Goal: Task Accomplishment & Management: Manage account settings

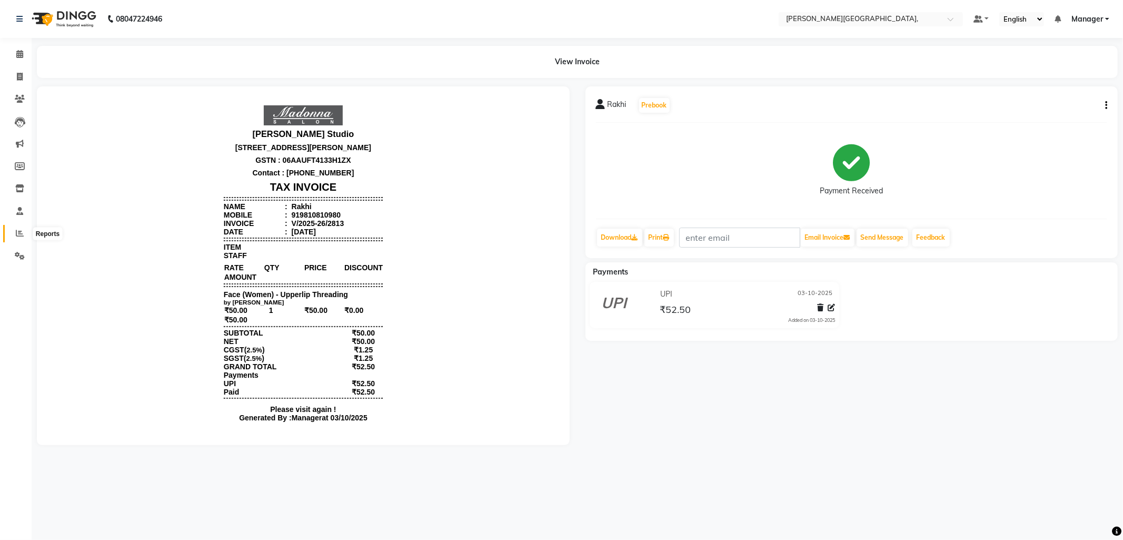
click at [16, 234] on icon at bounding box center [20, 233] width 8 height 8
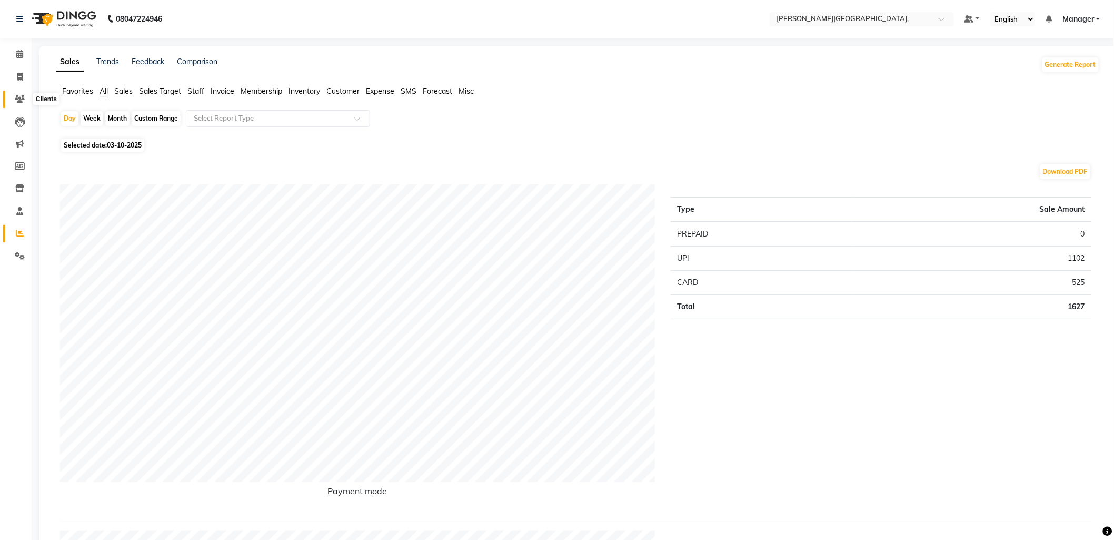
click at [16, 96] on icon at bounding box center [20, 99] width 10 height 8
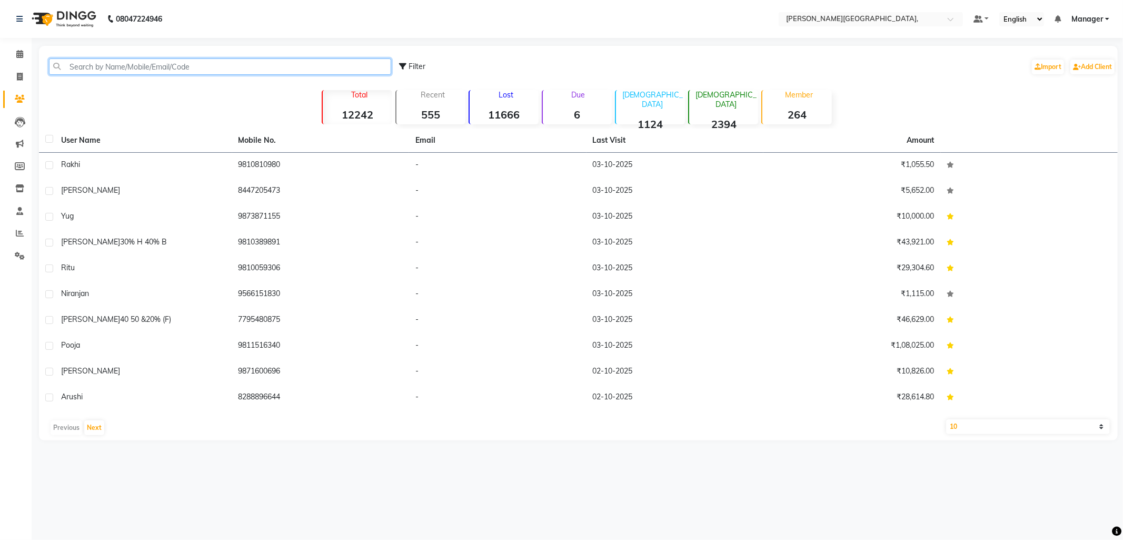
click at [104, 67] on input "text" at bounding box center [220, 66] width 342 height 16
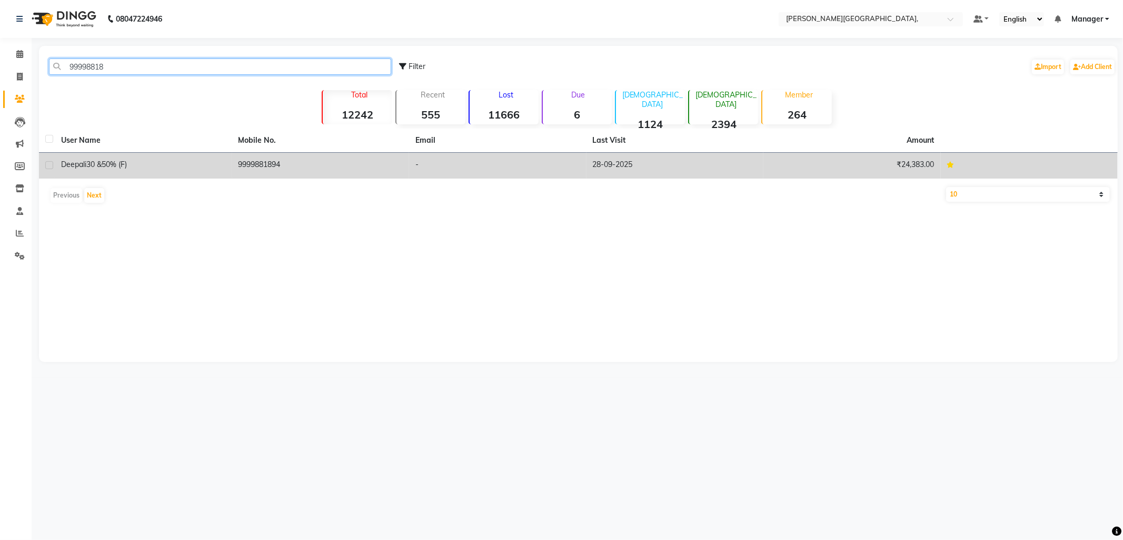
type input "99998818"
click at [114, 162] on span "30 &50% (F)" at bounding box center [106, 164] width 41 height 9
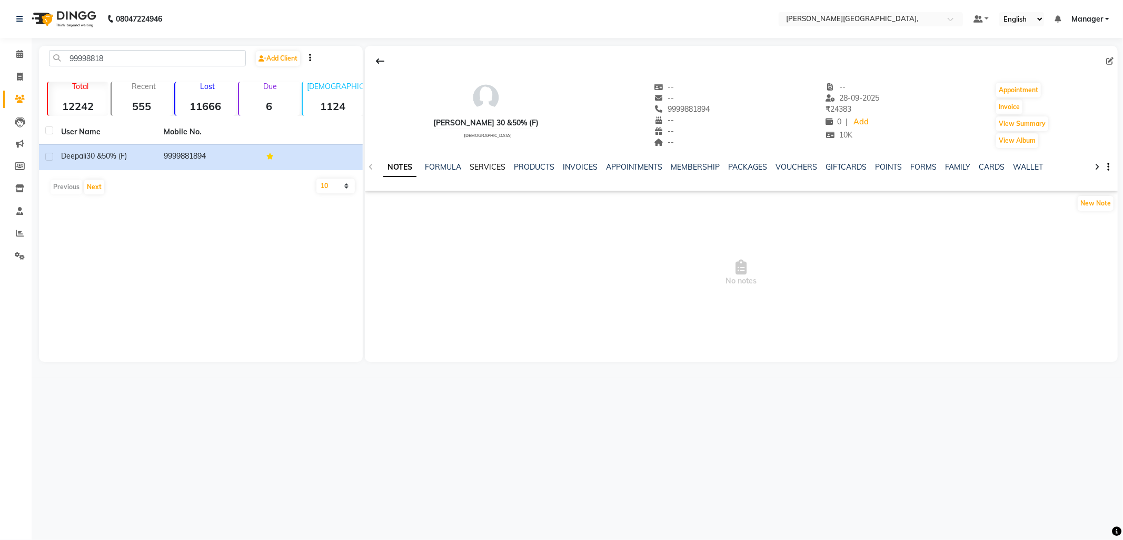
click at [480, 165] on link "SERVICES" at bounding box center [488, 166] width 36 height 9
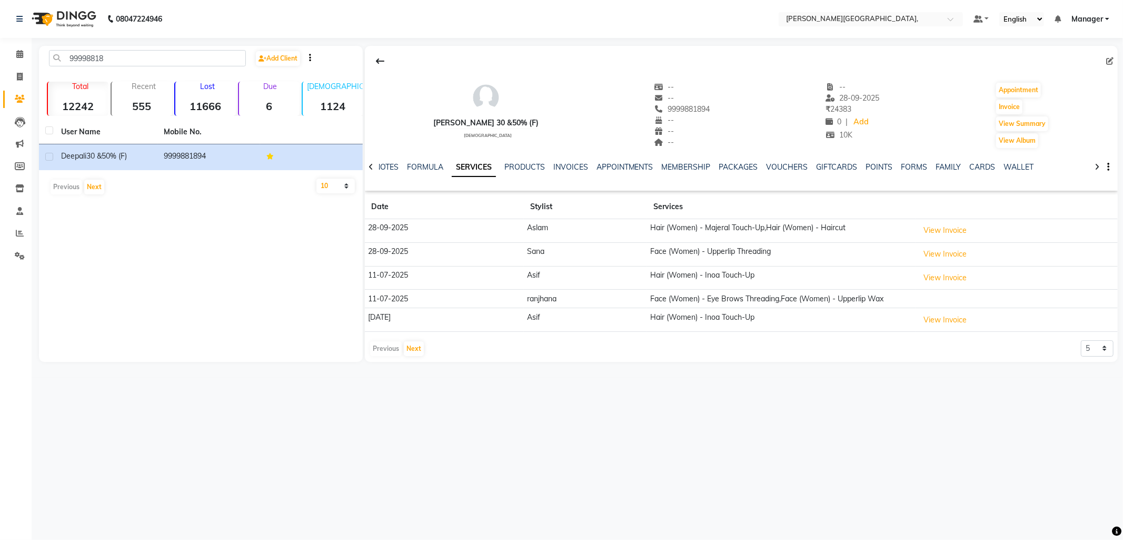
click at [876, 227] on td "Hair (Women) - Majeral Touch-Up,Hair (Women) - Haircut" at bounding box center [781, 231] width 269 height 24
click at [946, 232] on button "View Invoice" at bounding box center [945, 230] width 53 height 16
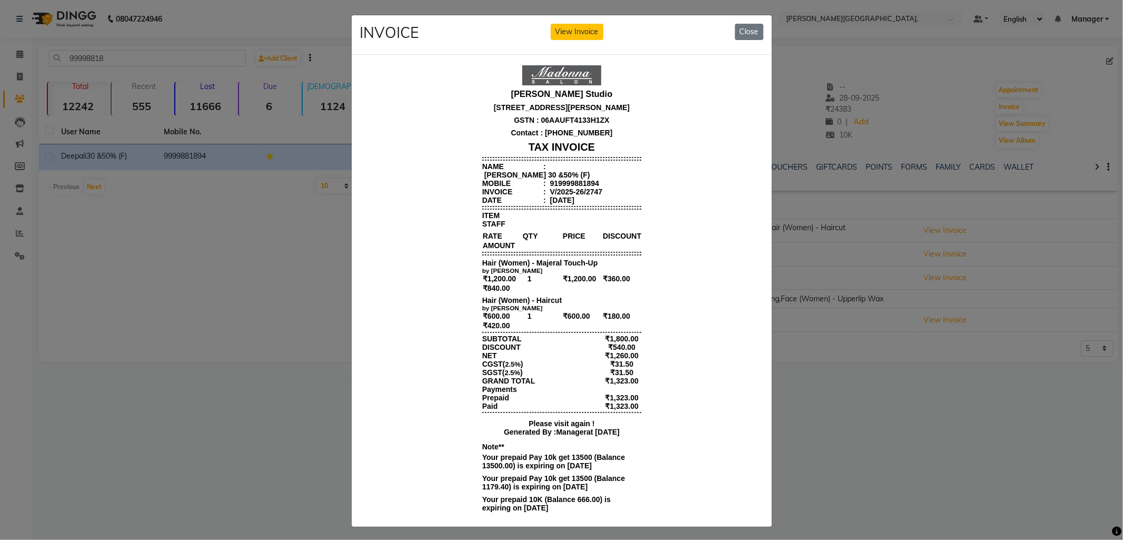
scroll to position [8, 0]
click at [740, 34] on button "Close" at bounding box center [749, 32] width 28 height 16
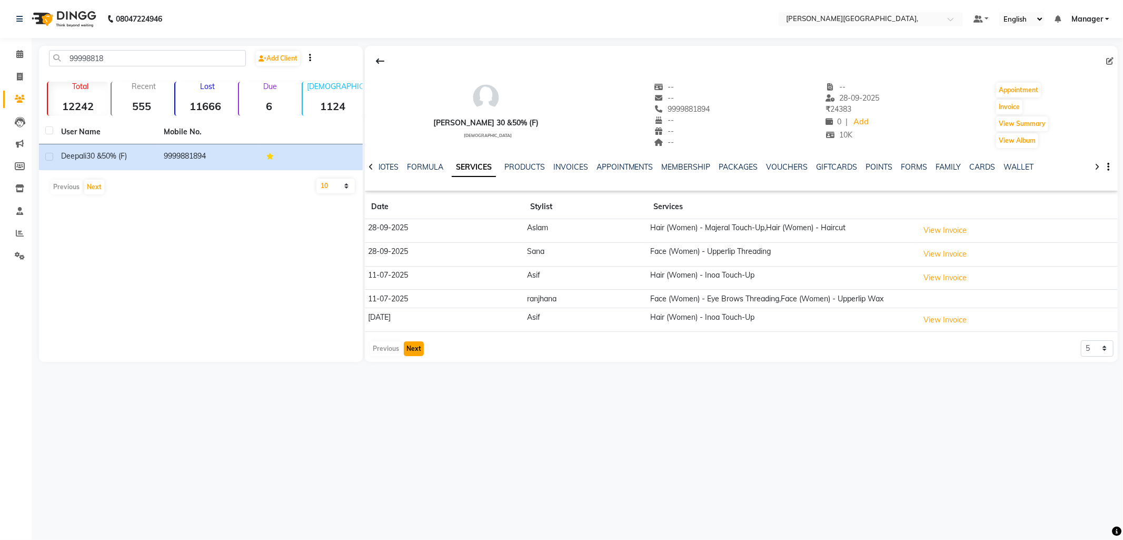
click at [411, 350] on button "Next" at bounding box center [414, 348] width 20 height 15
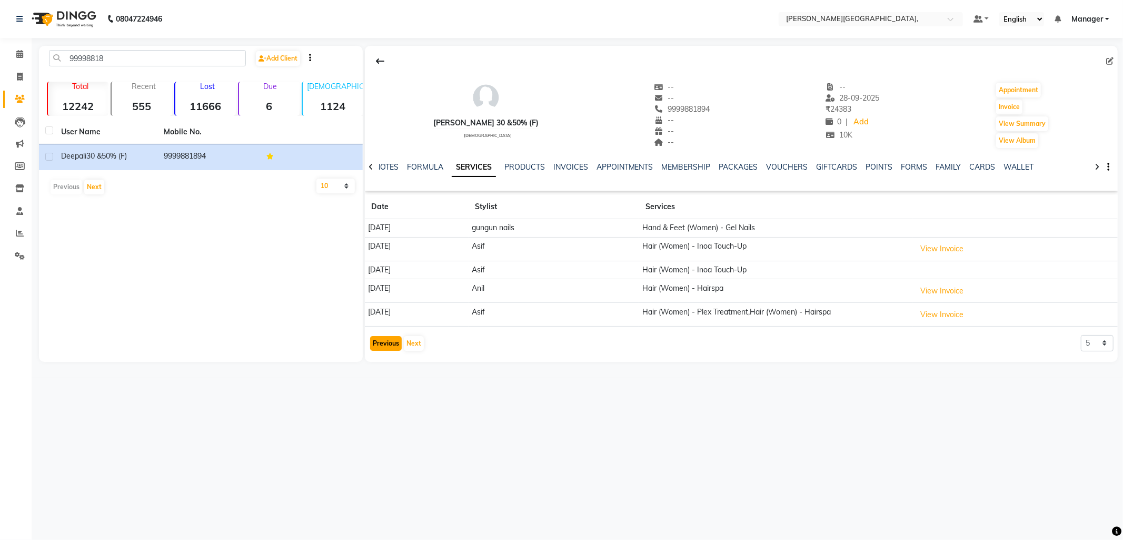
click at [386, 342] on button "Previous" at bounding box center [386, 343] width 32 height 15
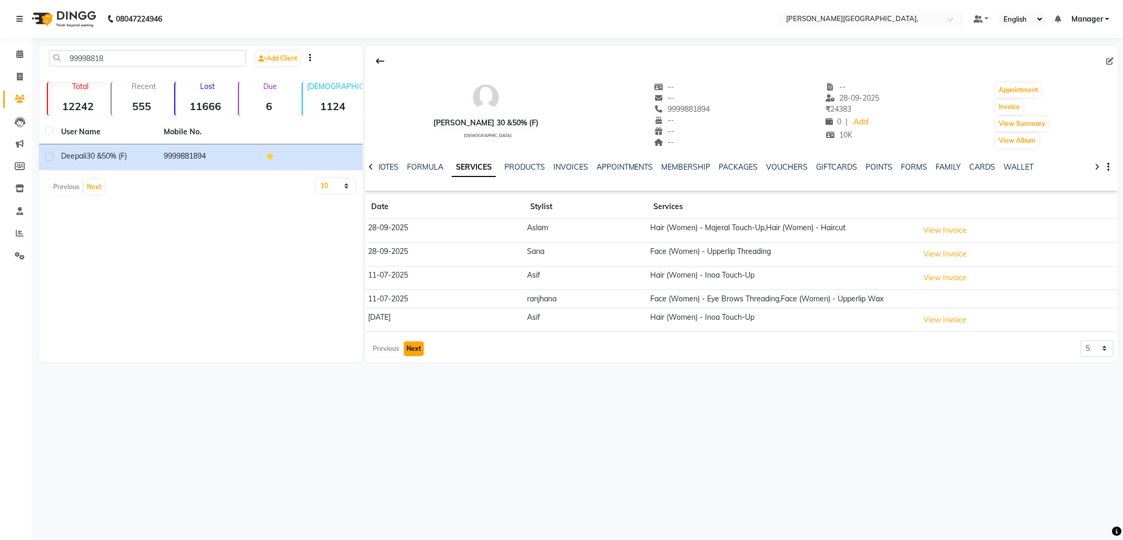
click at [412, 350] on button "Next" at bounding box center [414, 348] width 20 height 15
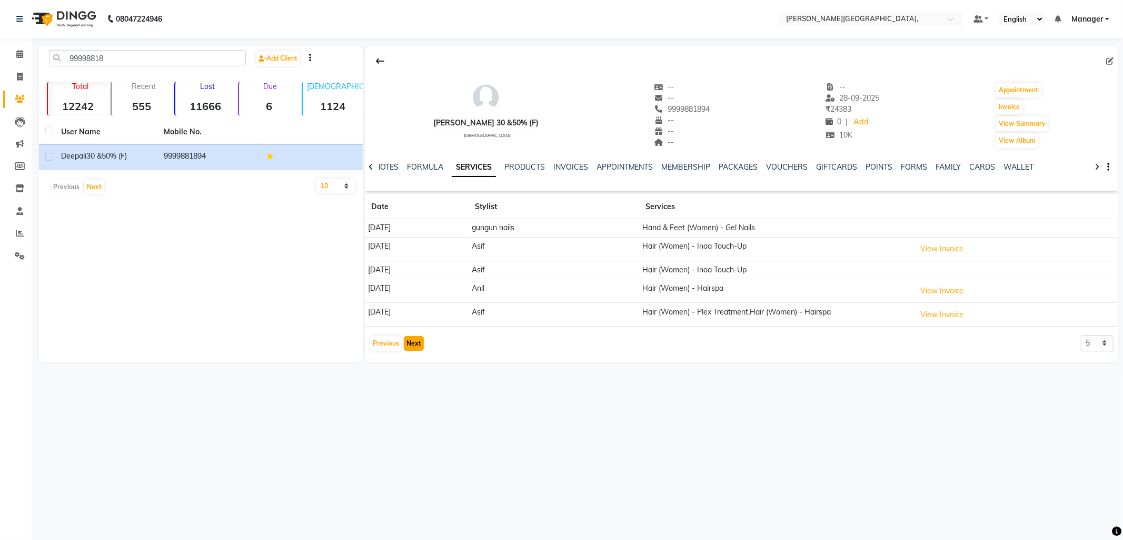
click at [415, 346] on button "Next" at bounding box center [414, 343] width 20 height 15
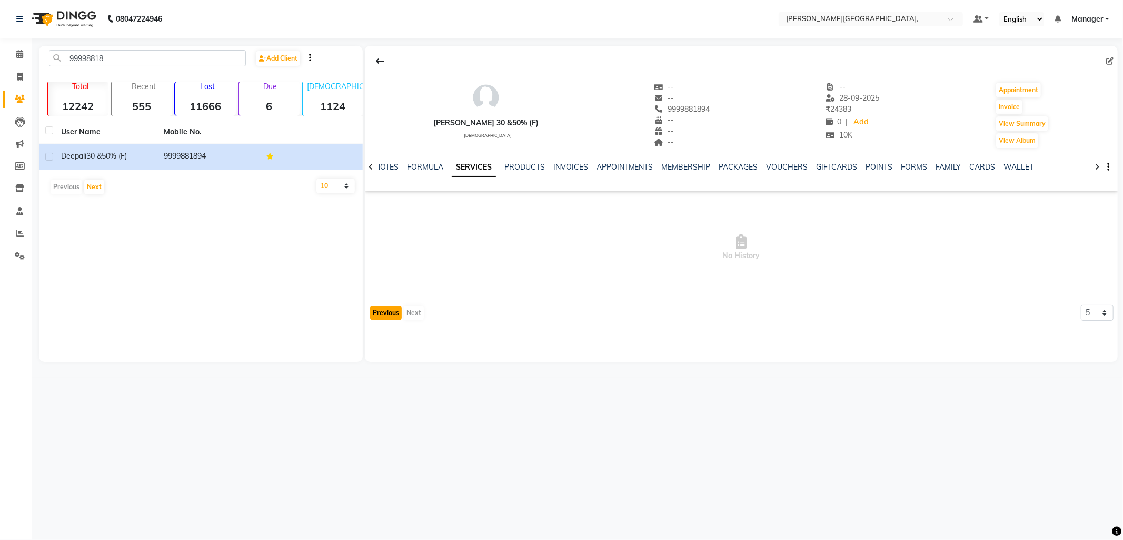
click at [383, 314] on button "Previous" at bounding box center [386, 312] width 32 height 15
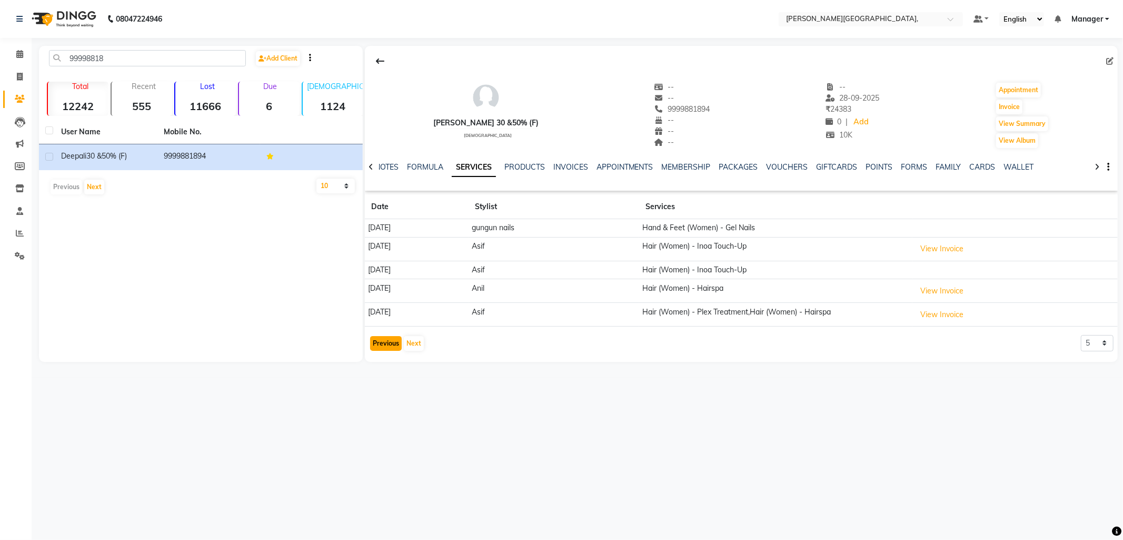
click at [383, 314] on app-client-history "Date Stylist Services [DATE] gungun nails Hand & Feet (Women) - Gel Nails [DATE…" at bounding box center [741, 273] width 753 height 157
click at [383, 314] on td "[DATE]" at bounding box center [417, 315] width 104 height 24
click at [380, 340] on button "Previous" at bounding box center [386, 343] width 32 height 15
